Goal: Transaction & Acquisition: Subscribe to service/newsletter

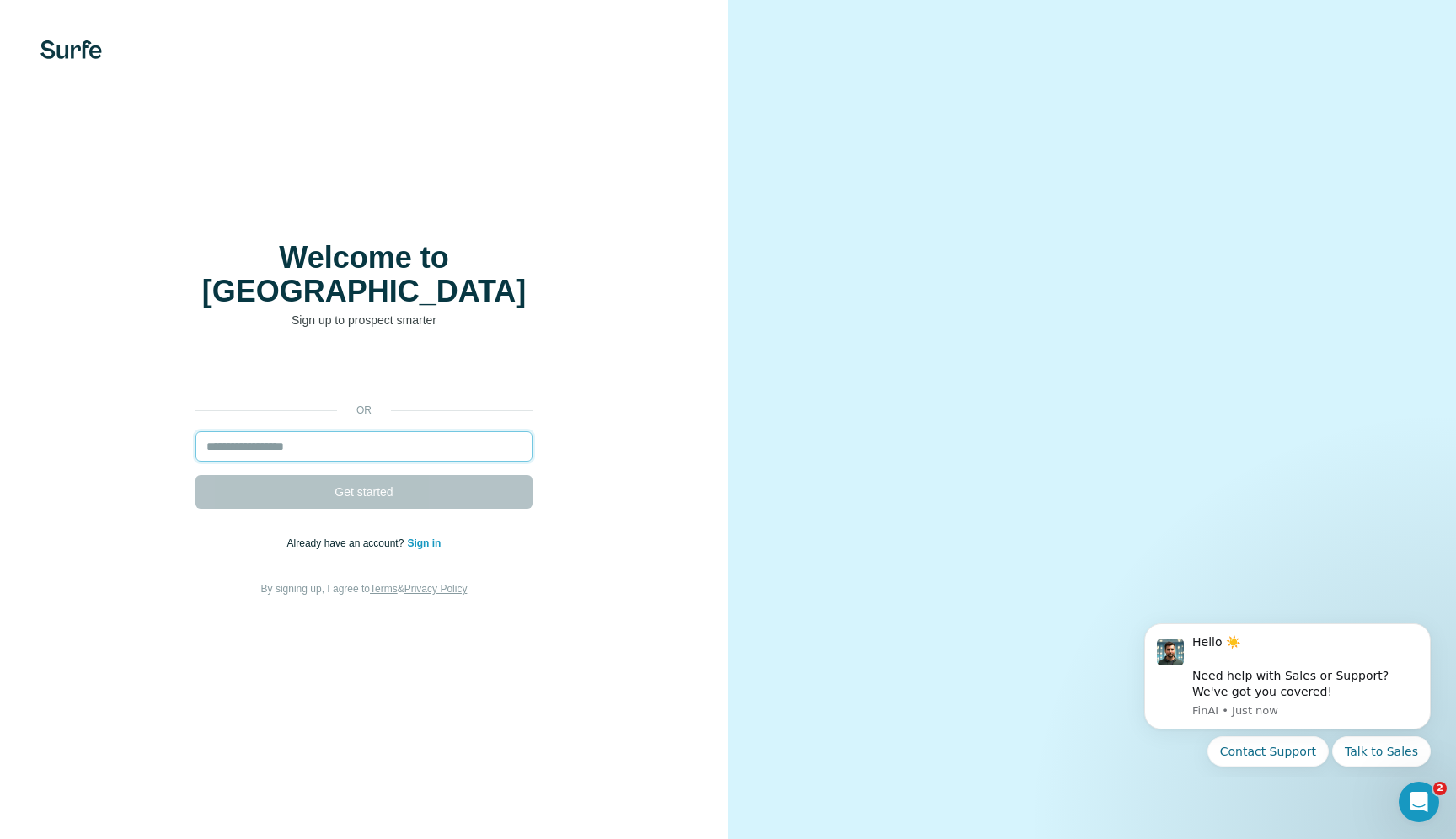
click at [276, 432] on input "email" at bounding box center [364, 446] width 337 height 31
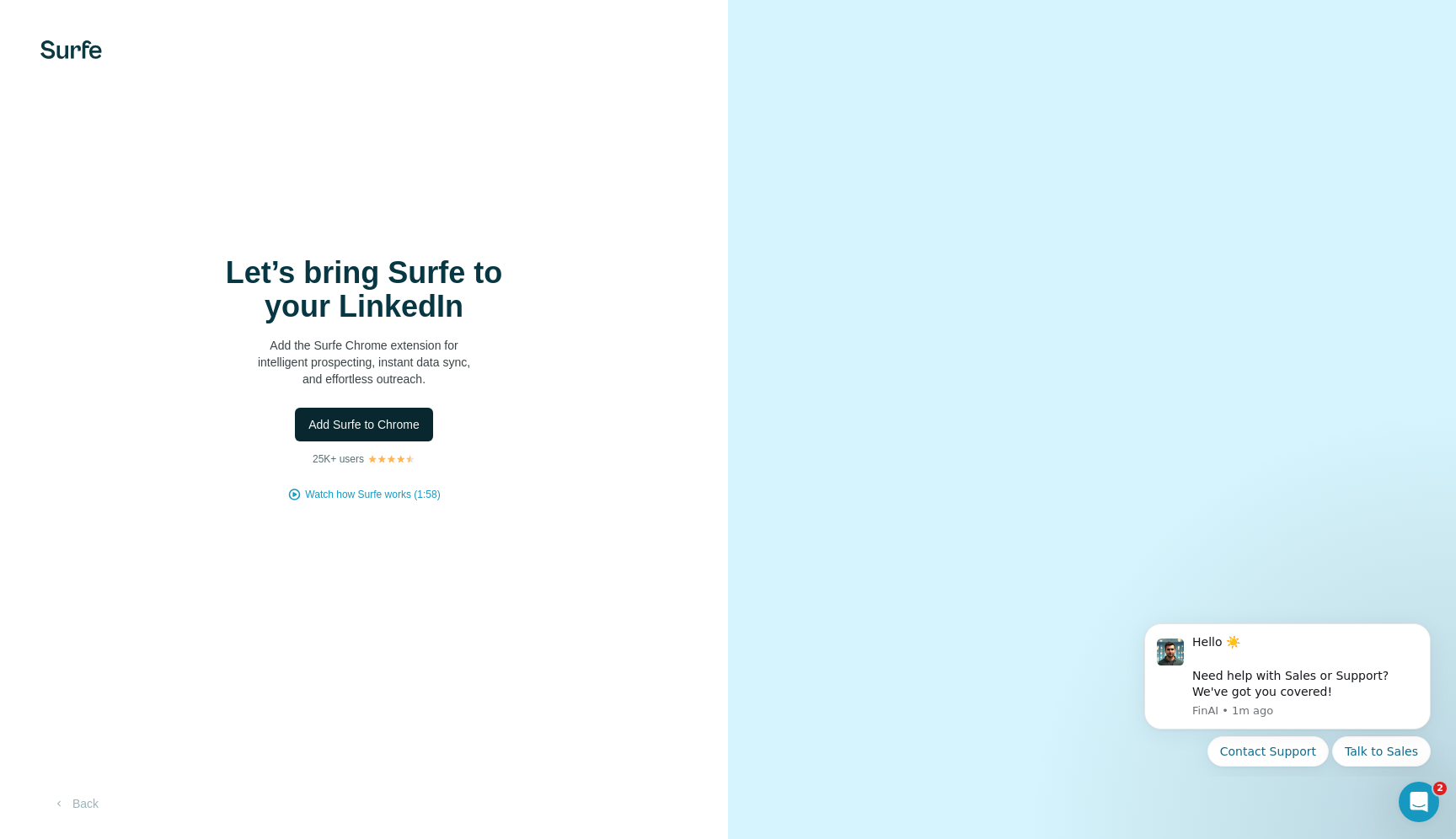
click at [394, 432] on span "Add Surfe to Chrome" at bounding box center [364, 424] width 112 height 17
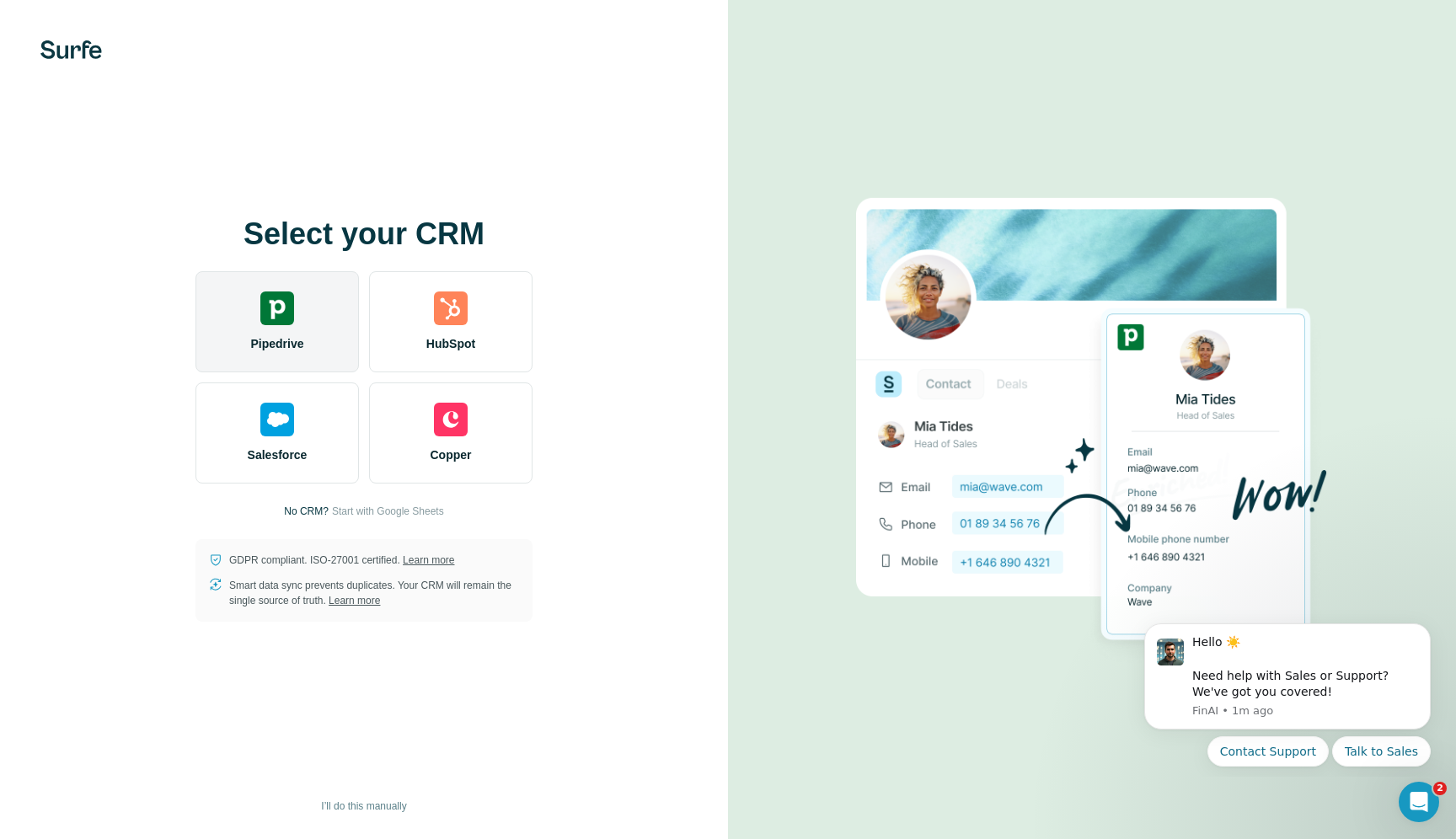
click at [308, 333] on div "Pipedrive" at bounding box center [277, 322] width 164 height 101
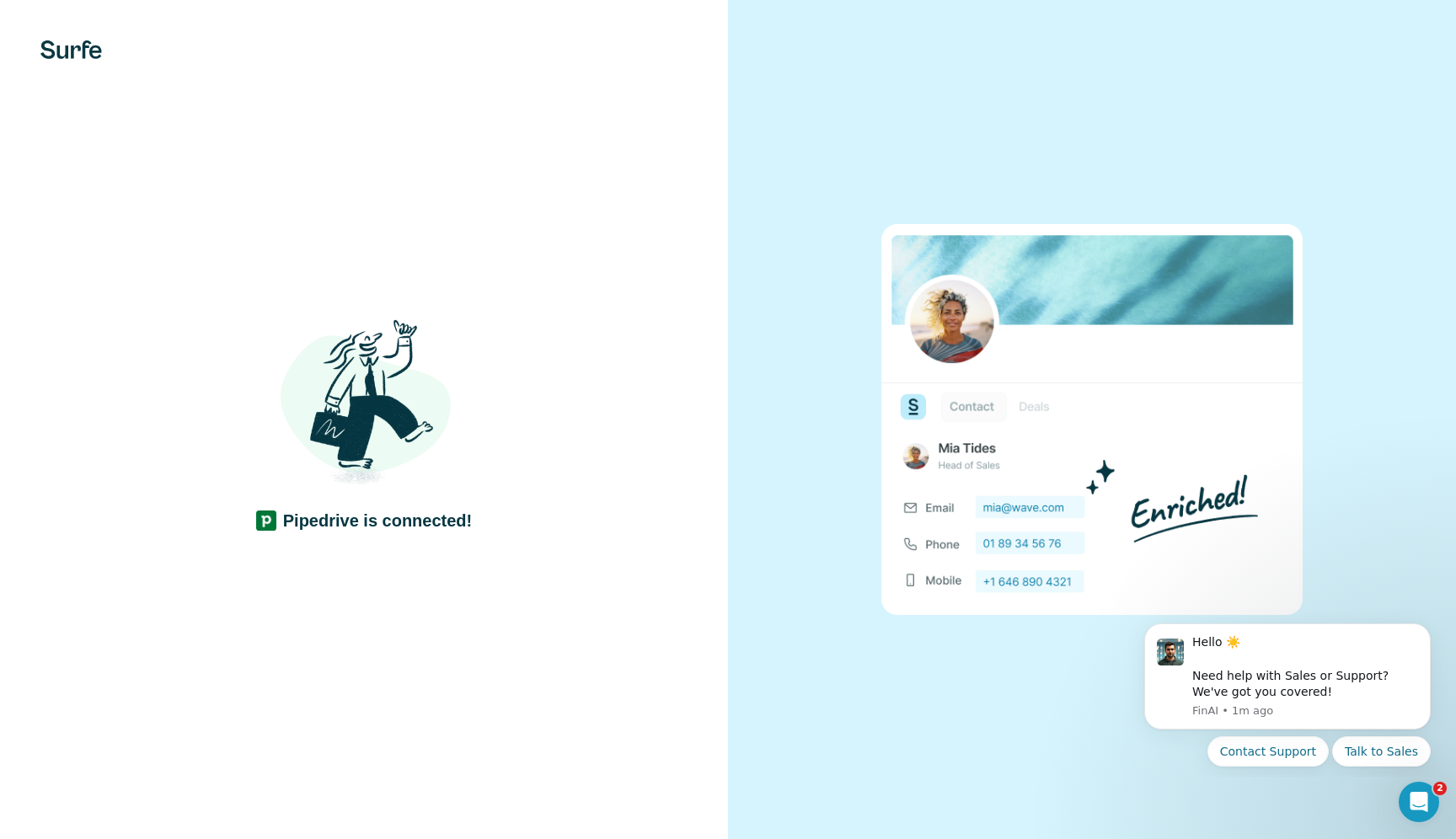
click at [915, 830] on div at bounding box center [1091, 420] width 728 height 839
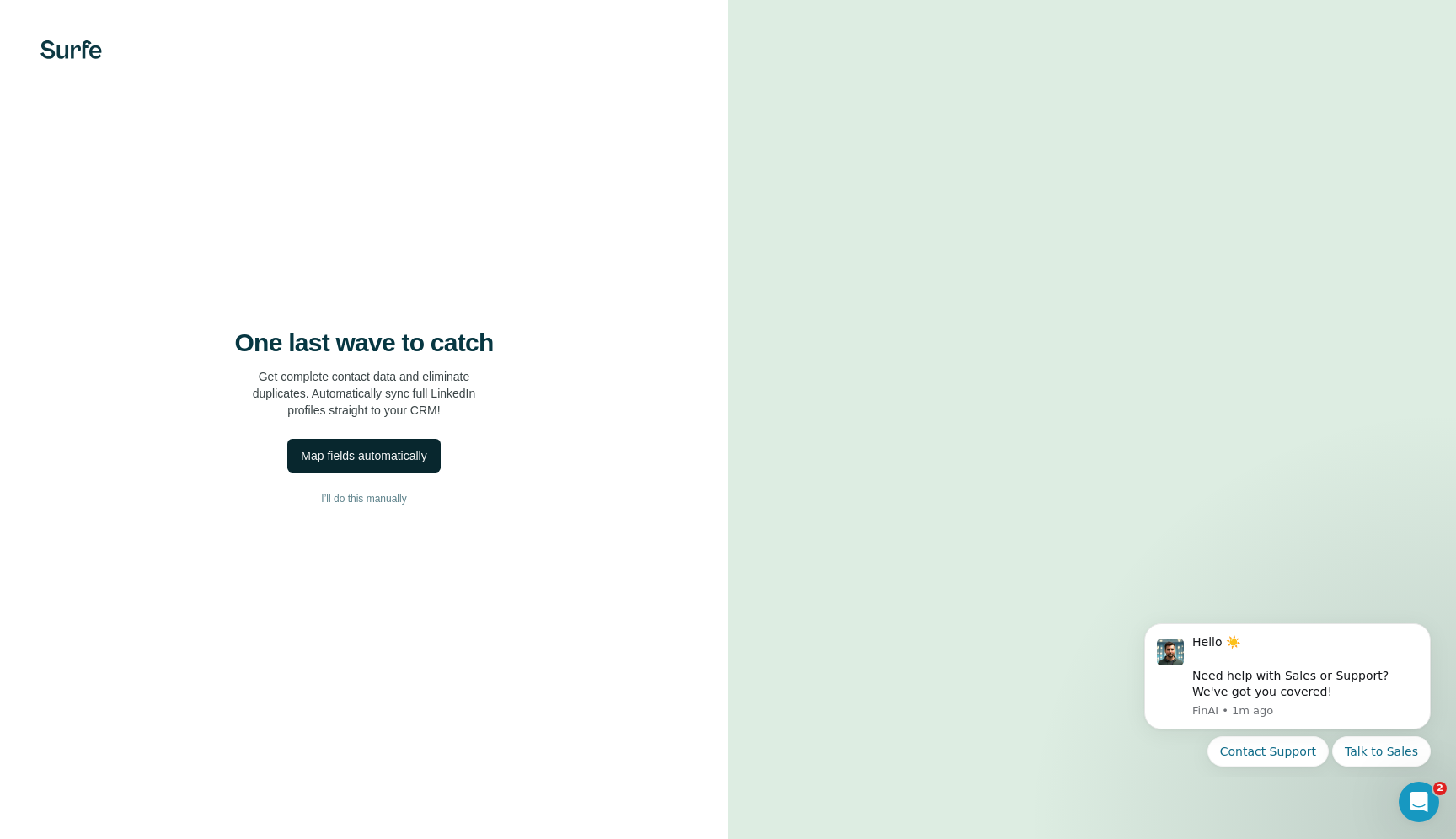
click at [375, 455] on div "Map fields automatically" at bounding box center [363, 456] width 126 height 17
